Goal: Communication & Community: Answer question/provide support

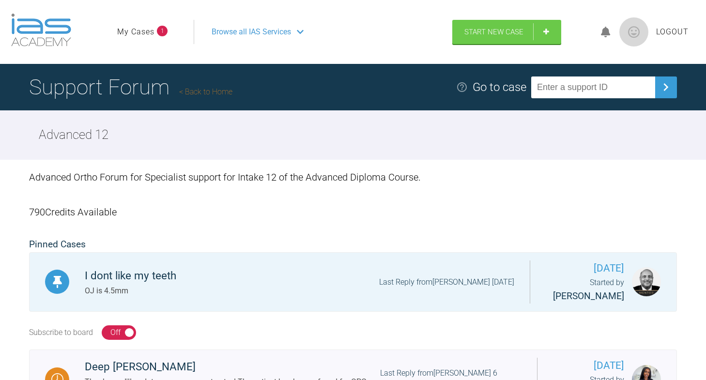
click at [141, 32] on link "My Cases" at bounding box center [135, 32] width 37 height 13
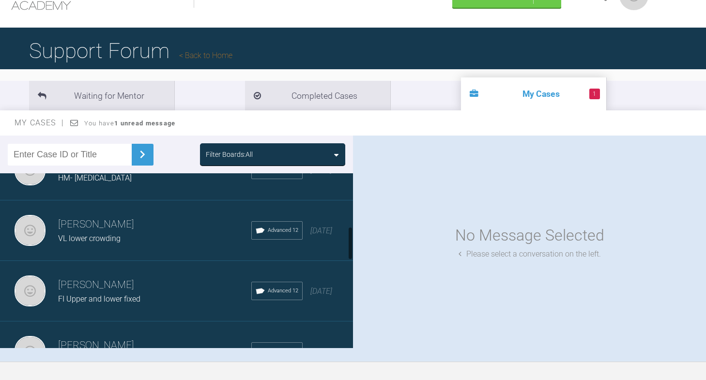
scroll to position [276, 0]
click at [117, 299] on span "FI Upper and lower fixed" at bounding box center [99, 298] width 82 height 9
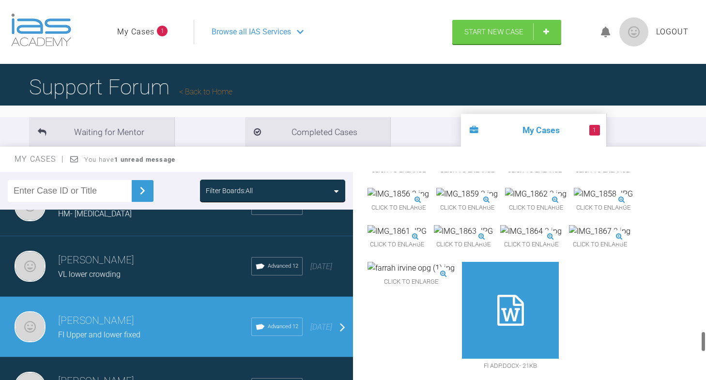
scroll to position [1590, 0]
click at [429, 201] on img at bounding box center [397, 194] width 61 height 13
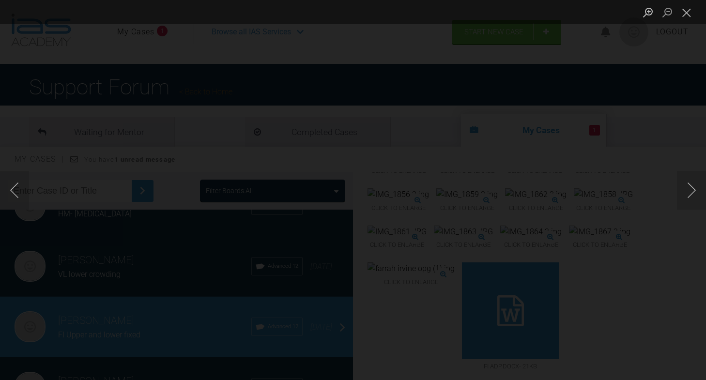
click at [688, 12] on button "Close lightbox" at bounding box center [686, 12] width 19 height 17
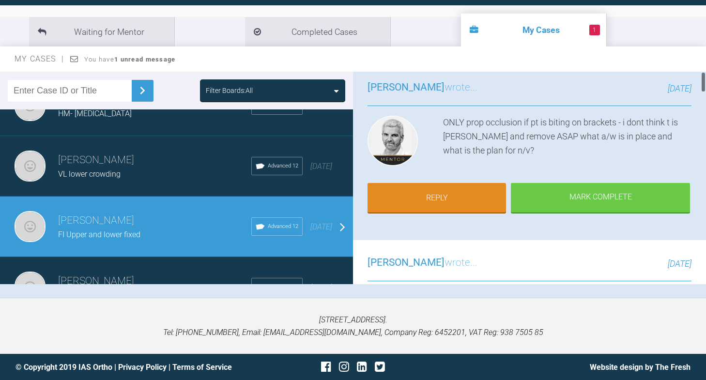
scroll to position [0, 0]
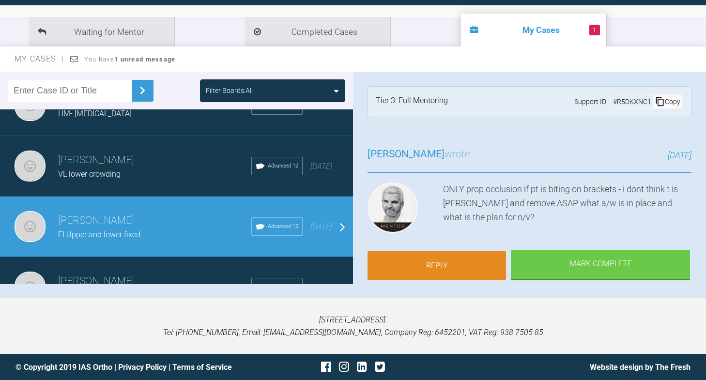
click at [441, 251] on link "Reply" at bounding box center [436, 266] width 138 height 30
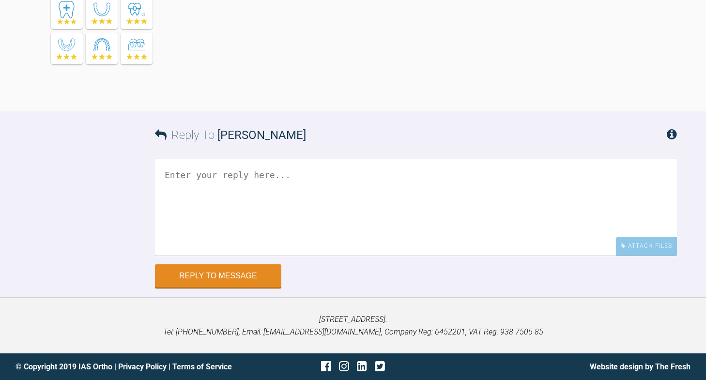
scroll to position [3532, 0]
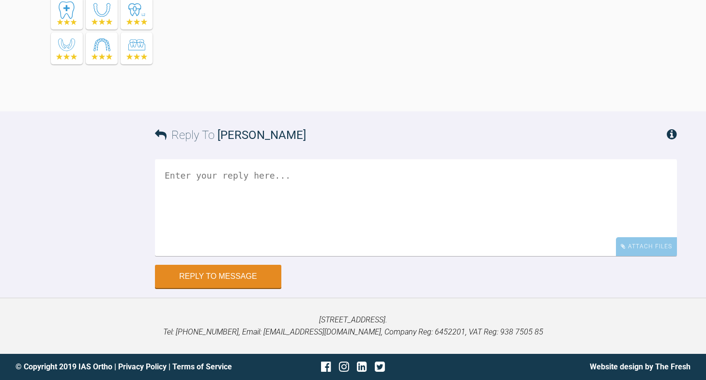
click at [428, 225] on textarea at bounding box center [416, 207] width 522 height 97
type textarea "t"
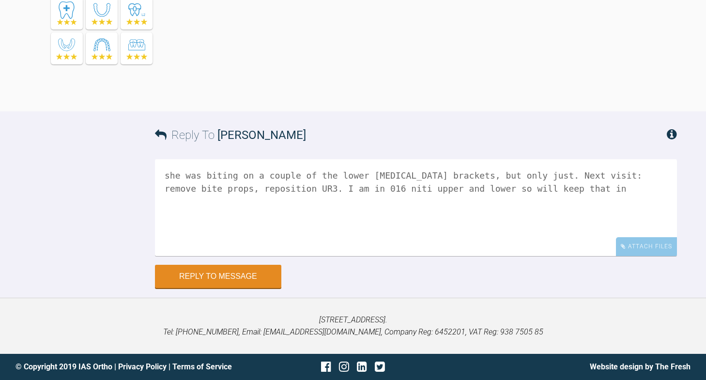
scroll to position [3475, 0]
click at [307, 245] on textarea "she was biting on a couple of the lower [MEDICAL_DATA] brackets, but only just.…" at bounding box center [416, 207] width 522 height 97
drag, startPoint x: 334, startPoint y: 246, endPoint x: 322, endPoint y: 246, distance: 12.1
click at [322, 246] on textarea "she was biting on a couple of the lower [MEDICAL_DATA] brackets, but only just.…" at bounding box center [416, 207] width 522 height 97
click at [359, 243] on textarea "she was biting on a couple of the lower [MEDICAL_DATA] brackets, but only just.…" at bounding box center [416, 207] width 522 height 97
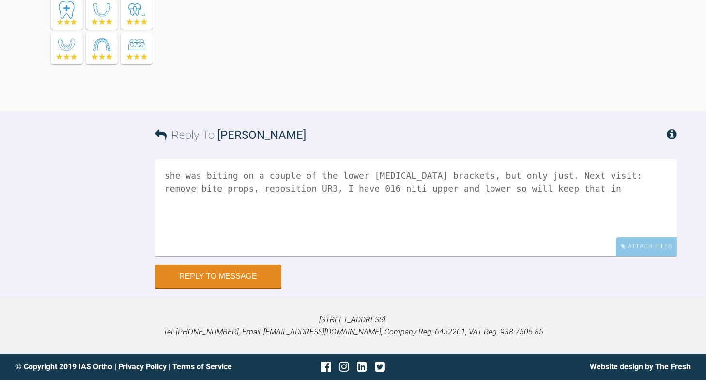
click at [479, 248] on textarea "she was biting on a couple of the lower [MEDICAL_DATA] brackets, but only just.…" at bounding box center [416, 207] width 522 height 97
drag, startPoint x: 346, startPoint y: 248, endPoint x: 311, endPoint y: 248, distance: 35.3
click at [311, 248] on textarea "she was biting on a couple of the lower [MEDICAL_DATA] brackets, but only just.…" at bounding box center [416, 207] width 522 height 97
drag, startPoint x: 509, startPoint y: 245, endPoint x: 494, endPoint y: 245, distance: 15.0
click at [494, 245] on textarea "she was biting on a couple of the lower [MEDICAL_DATA] brackets, but only just.…" at bounding box center [416, 207] width 522 height 97
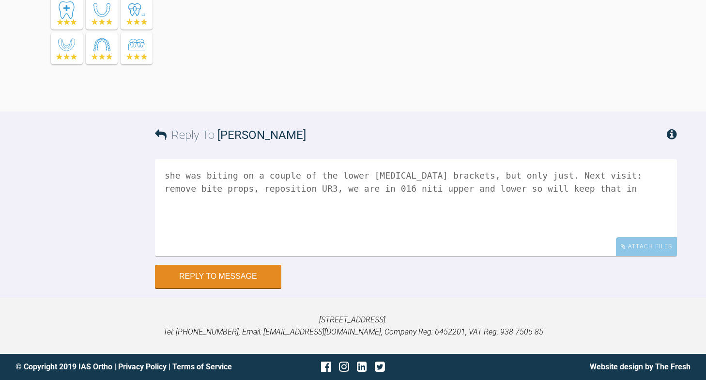
click at [646, 248] on textarea "she was biting on a couple of the lower [MEDICAL_DATA] brackets, but only just.…" at bounding box center [416, 207] width 522 height 97
drag, startPoint x: 197, startPoint y: 254, endPoint x: 154, endPoint y: 253, distance: 43.1
click at [154, 253] on div "Reply To [PERSON_NAME] she was biting on a couple of the lower [MEDICAL_DATA] b…" at bounding box center [353, 199] width 706 height 176
type textarea "she was biting on a couple of the lower [MEDICAL_DATA] brackets, but only just.…"
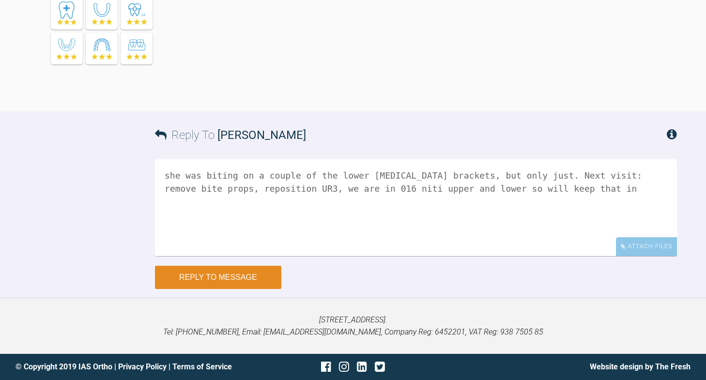
click at [262, 289] on button "Reply to Message" at bounding box center [218, 277] width 126 height 23
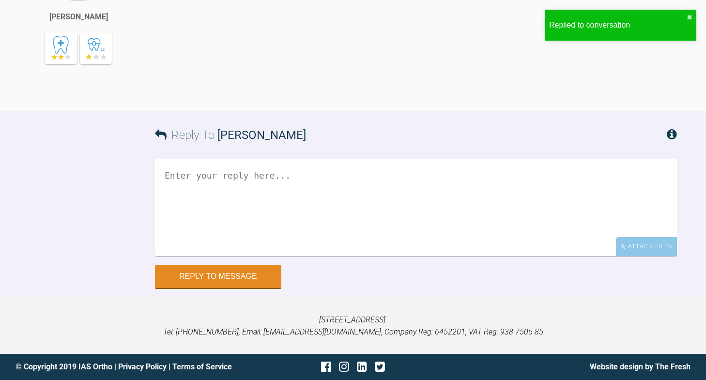
scroll to position [3778, 0]
